Goal: Use online tool/utility: Utilize a website feature to perform a specific function

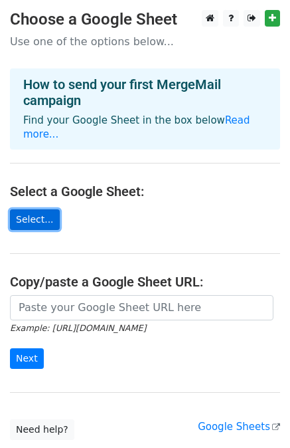
click at [39, 209] on link "Select..." at bounding box center [35, 219] width 50 height 21
click at [34, 209] on link "Select..." at bounding box center [35, 219] width 50 height 21
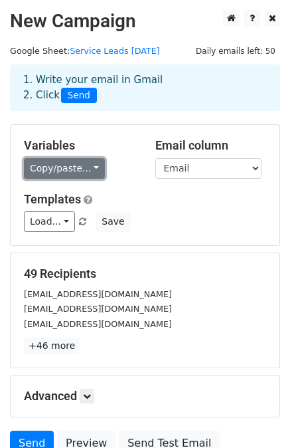
click at [74, 171] on link "Copy/paste..." at bounding box center [64, 168] width 81 height 21
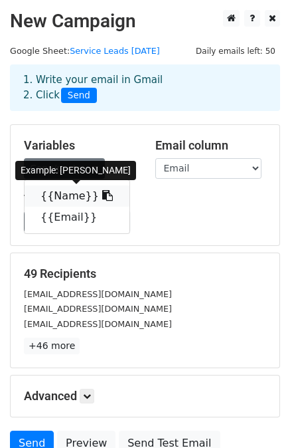
click at [72, 189] on link "{{Name}}" at bounding box center [77, 195] width 105 height 21
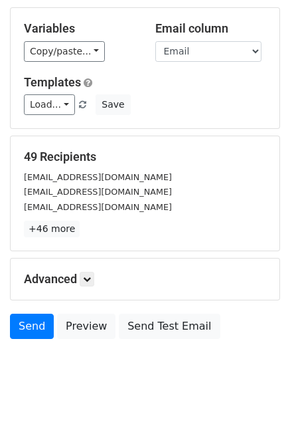
scroll to position [120, 0]
